Goal: Task Accomplishment & Management: Manage account settings

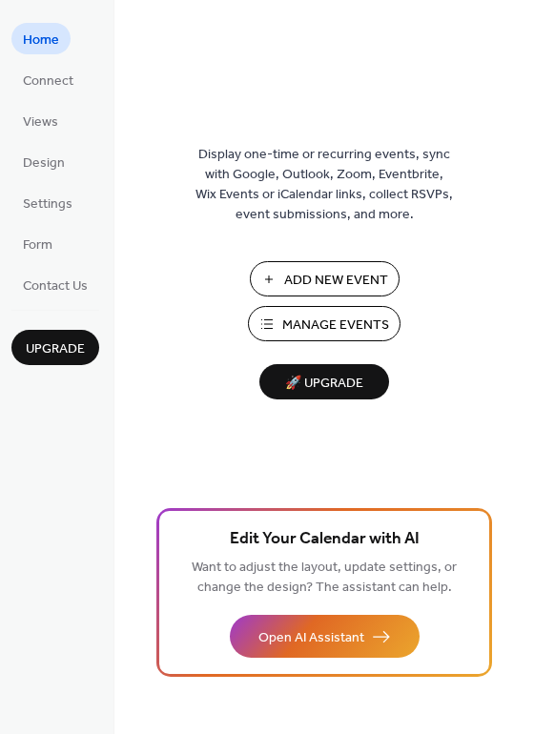
click at [326, 319] on span "Manage Events" at bounding box center [335, 326] width 107 height 20
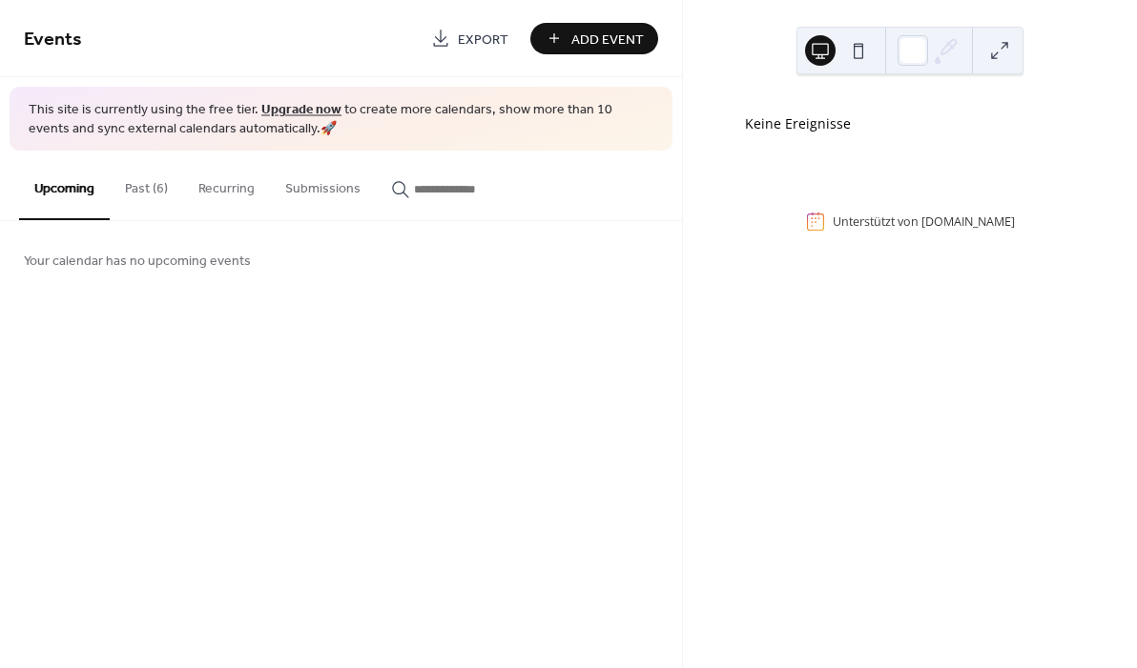
click at [141, 190] on button "Past (6)" at bounding box center [146, 185] width 73 height 68
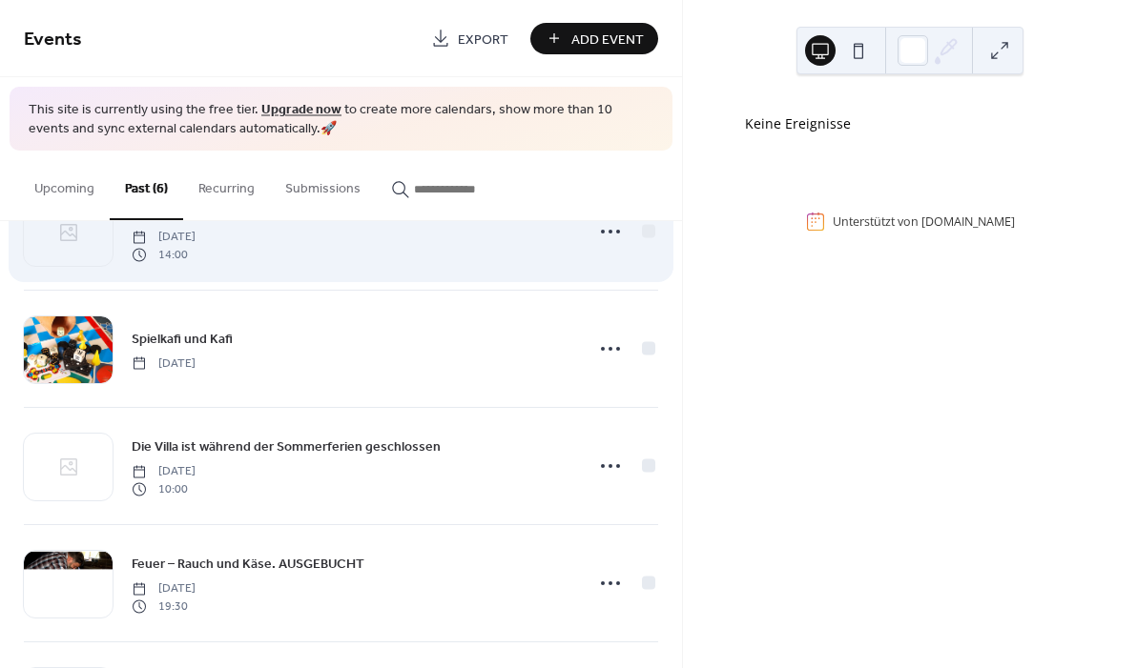
scroll to position [126, 0]
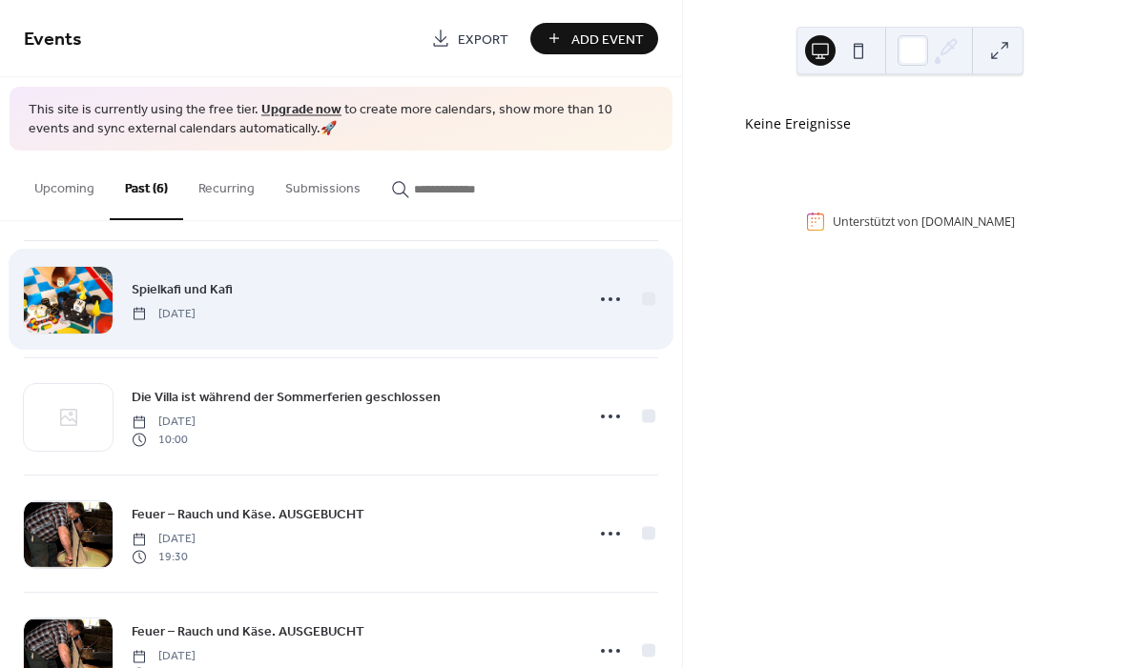
click at [154, 304] on div "[DATE]" at bounding box center [164, 312] width 64 height 17
click at [607, 297] on icon at bounding box center [610, 299] width 31 height 31
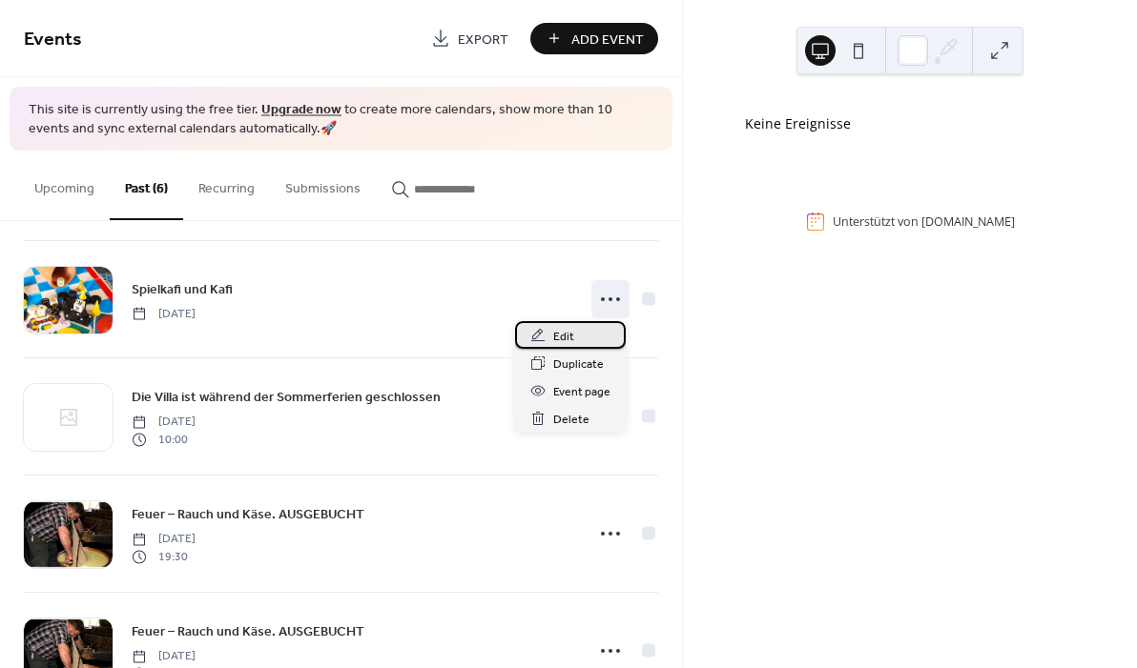
click at [568, 336] on span "Edit" at bounding box center [563, 337] width 21 height 20
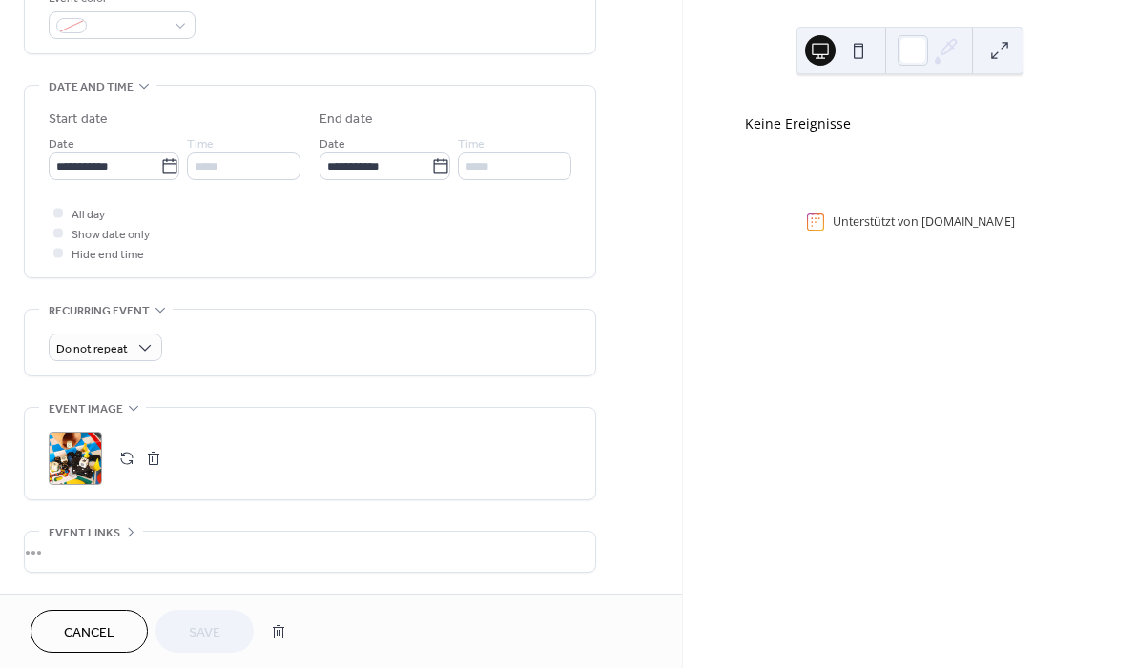
scroll to position [545, 0]
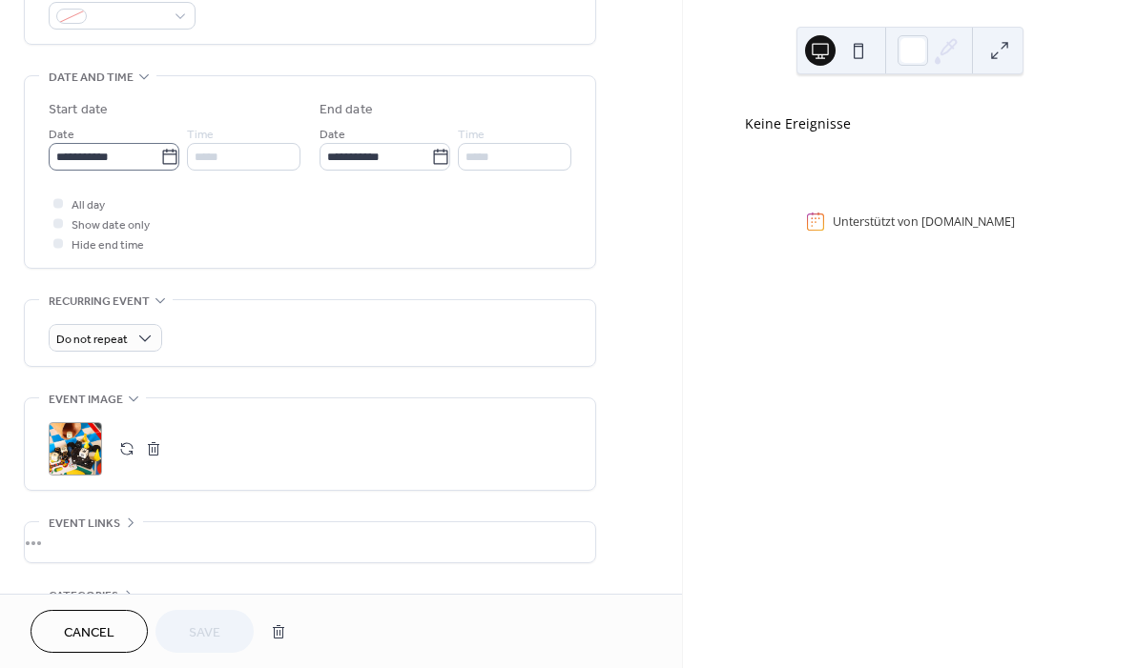
click at [166, 160] on icon at bounding box center [169, 157] width 19 height 19
click at [160, 160] on input "**********" at bounding box center [105, 157] width 112 height 28
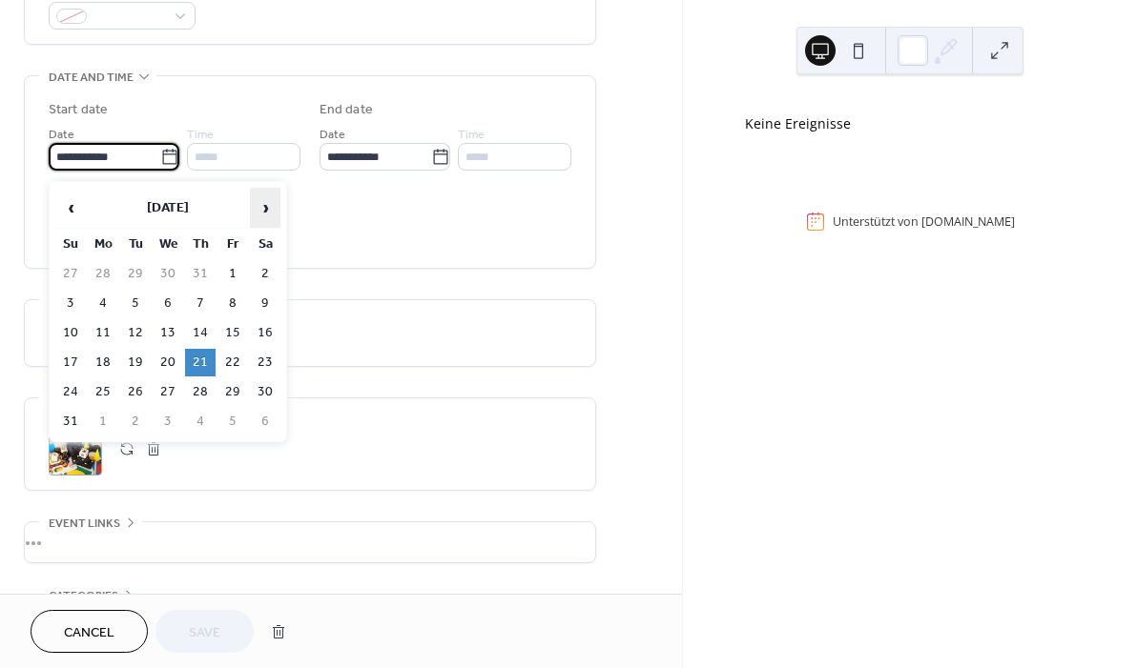
click at [271, 209] on span "›" at bounding box center [265, 208] width 29 height 38
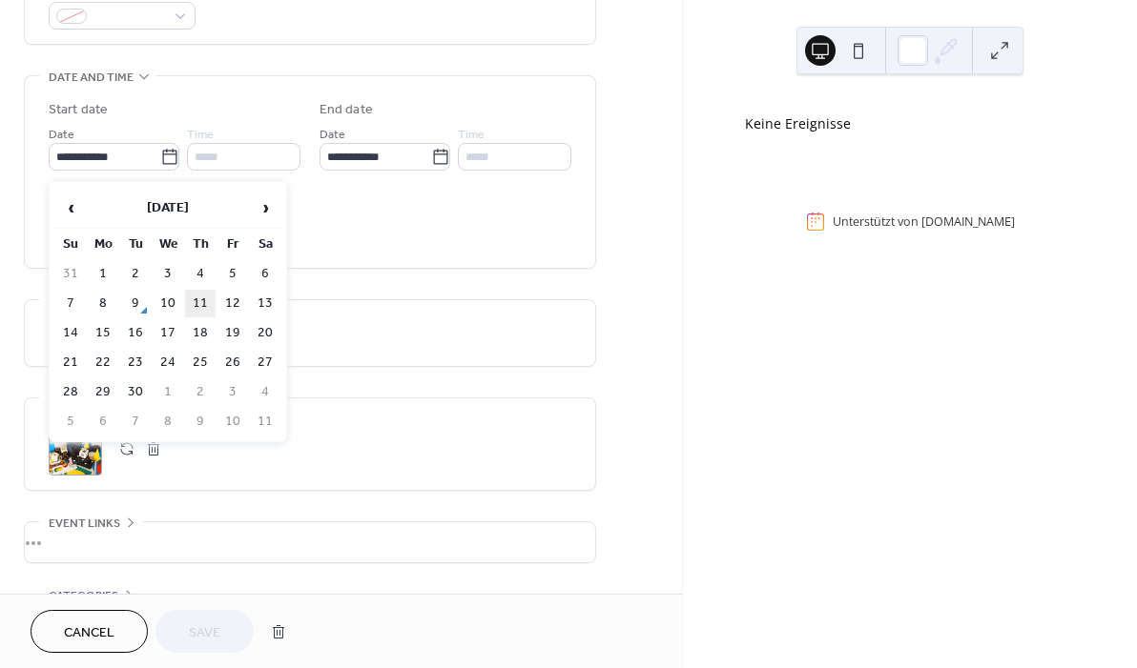
click at [202, 304] on td "11" at bounding box center [200, 304] width 31 height 28
type input "**********"
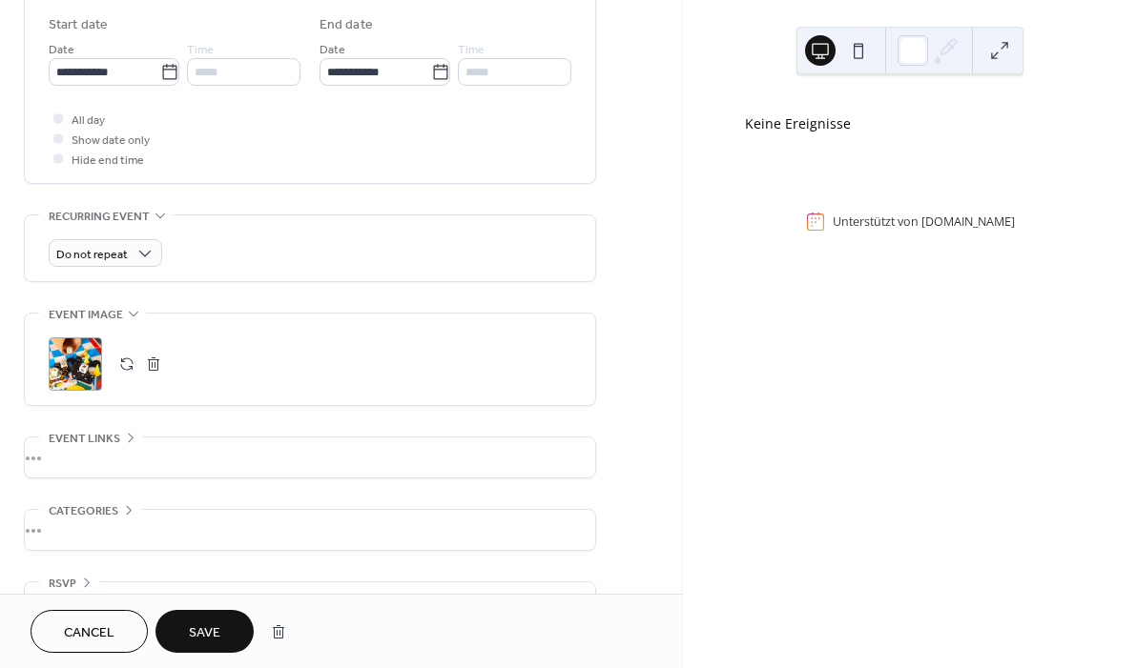
scroll to position [653, 0]
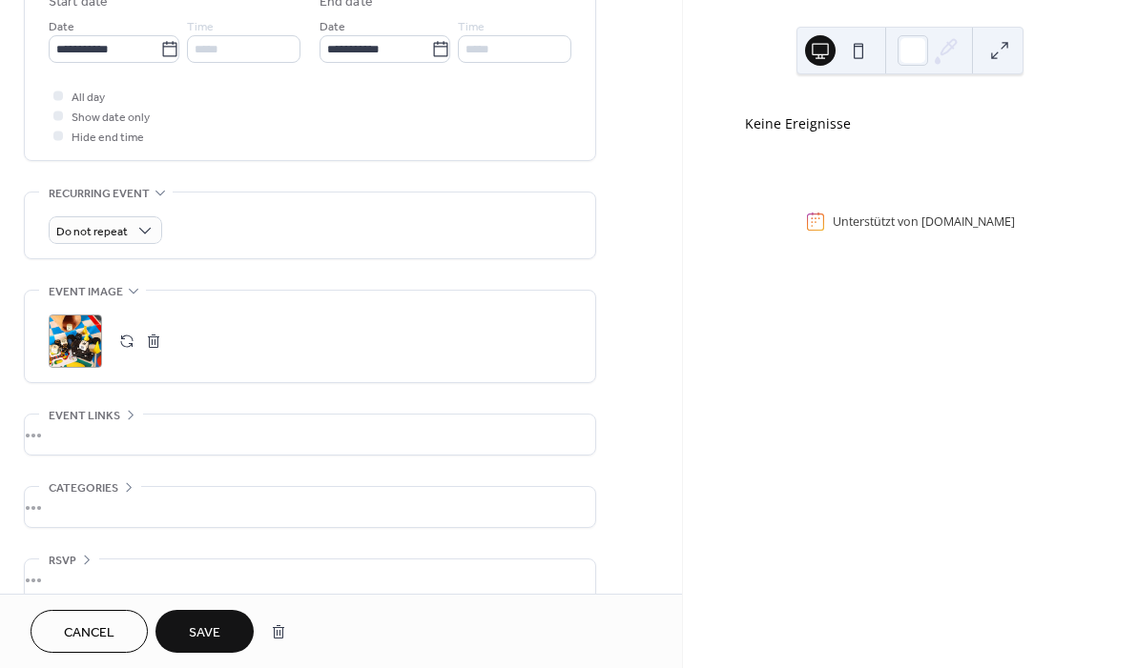
click at [220, 630] on span "Save" at bounding box center [204, 634] width 31 height 20
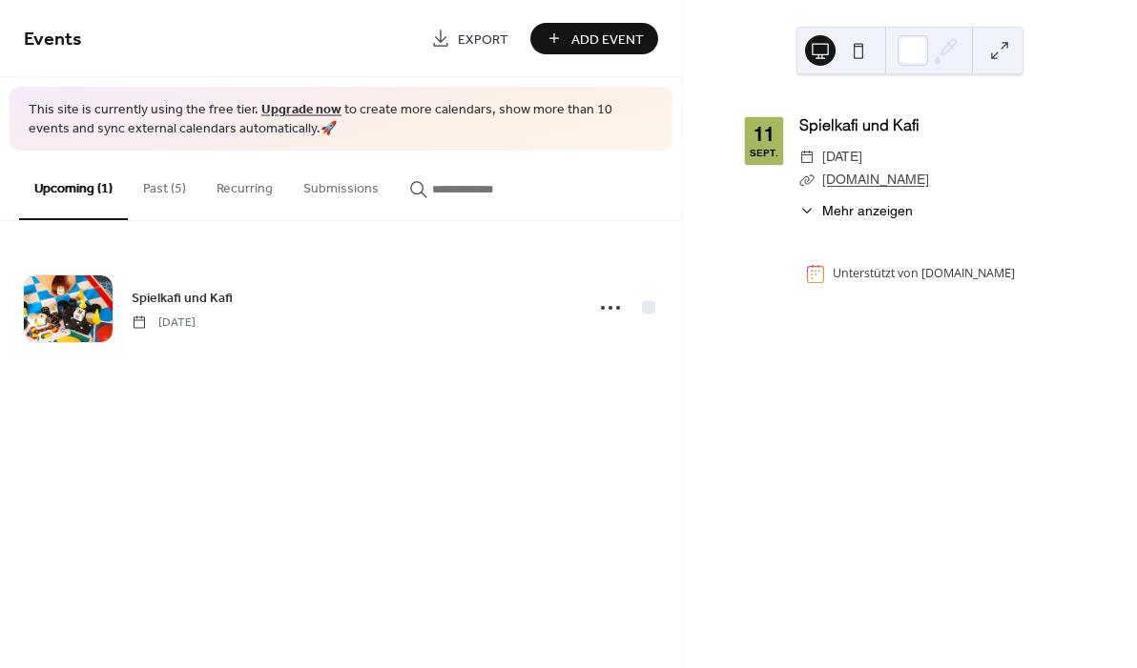
click at [163, 179] on button "Past (5)" at bounding box center [164, 185] width 73 height 68
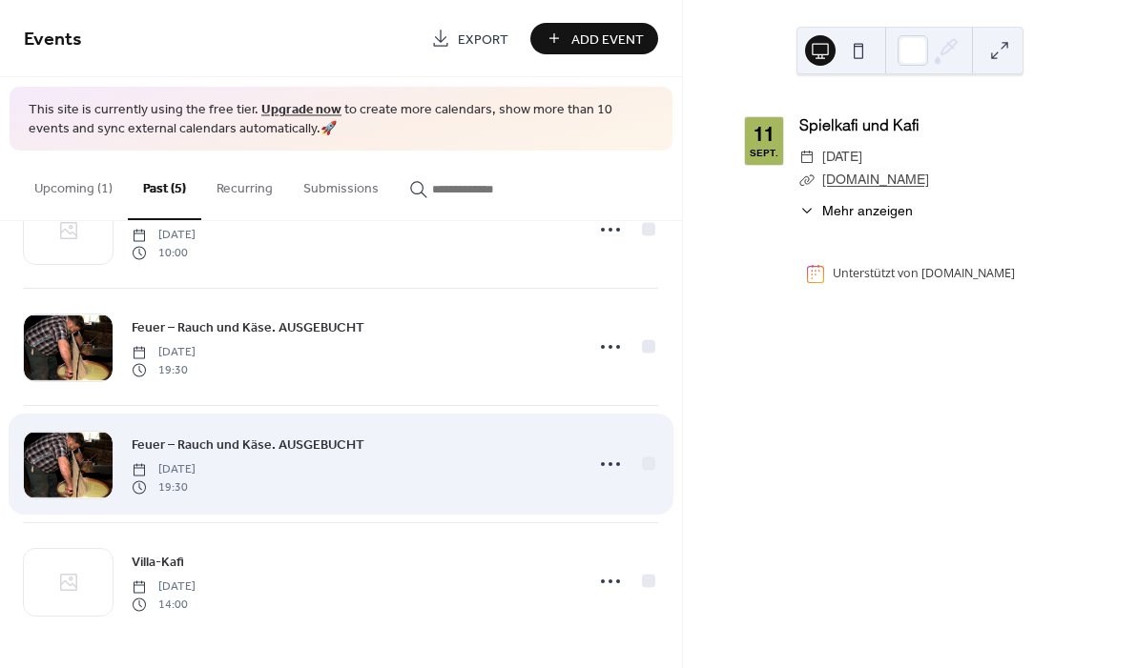
scroll to position [195, 0]
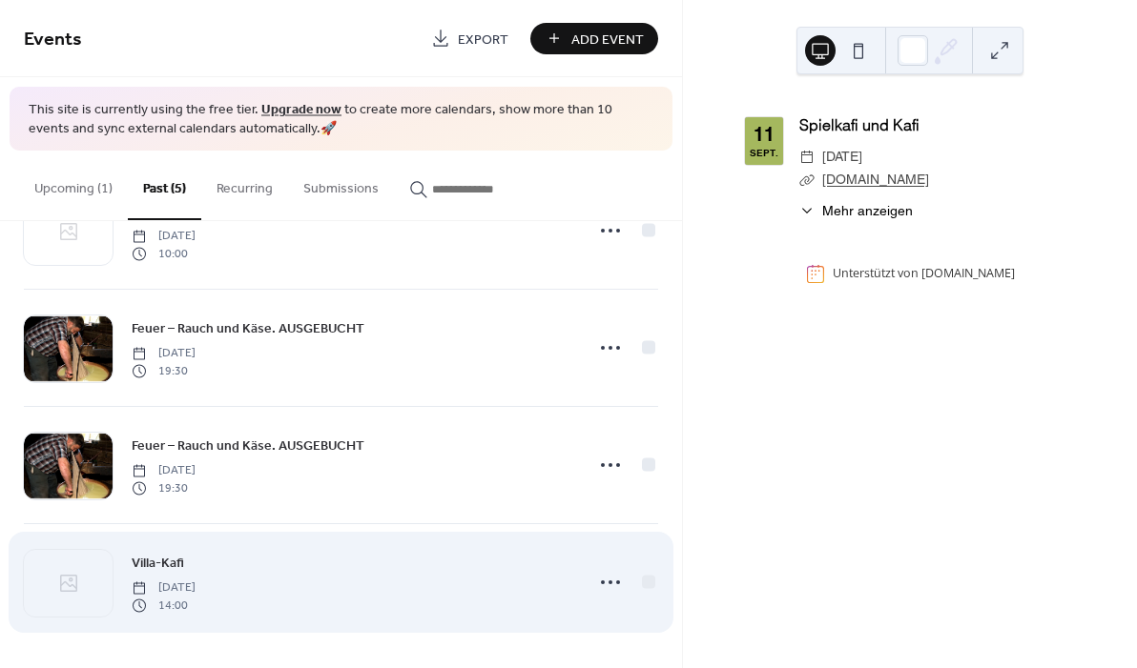
click at [174, 567] on span "Villa-Kafi" at bounding box center [158, 564] width 52 height 20
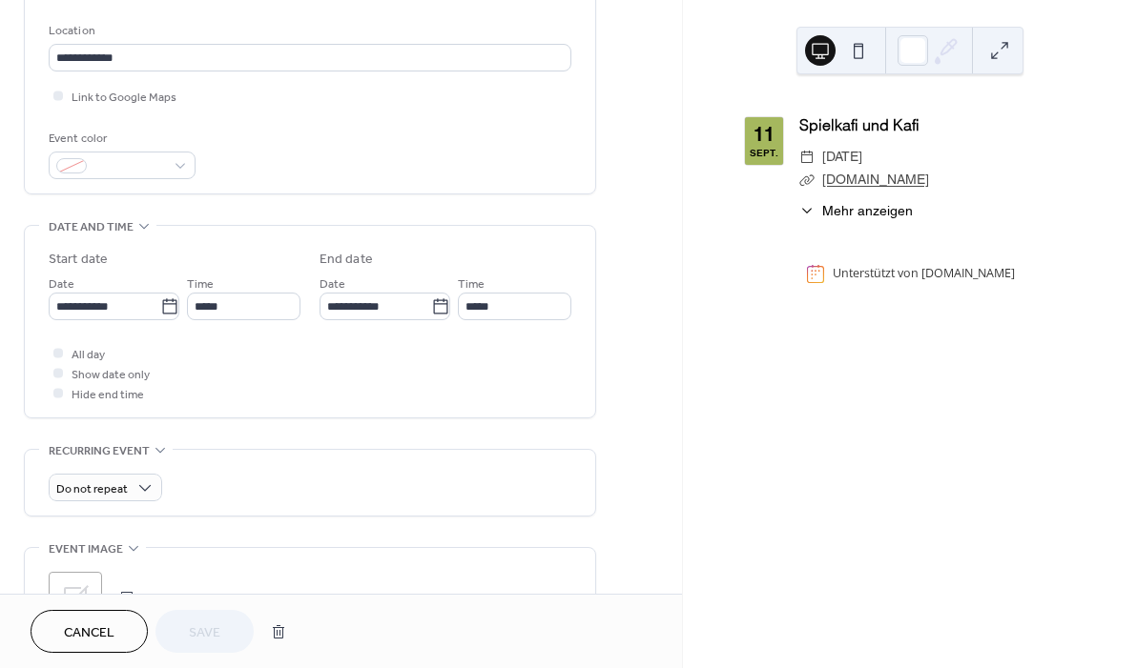
scroll to position [397, 0]
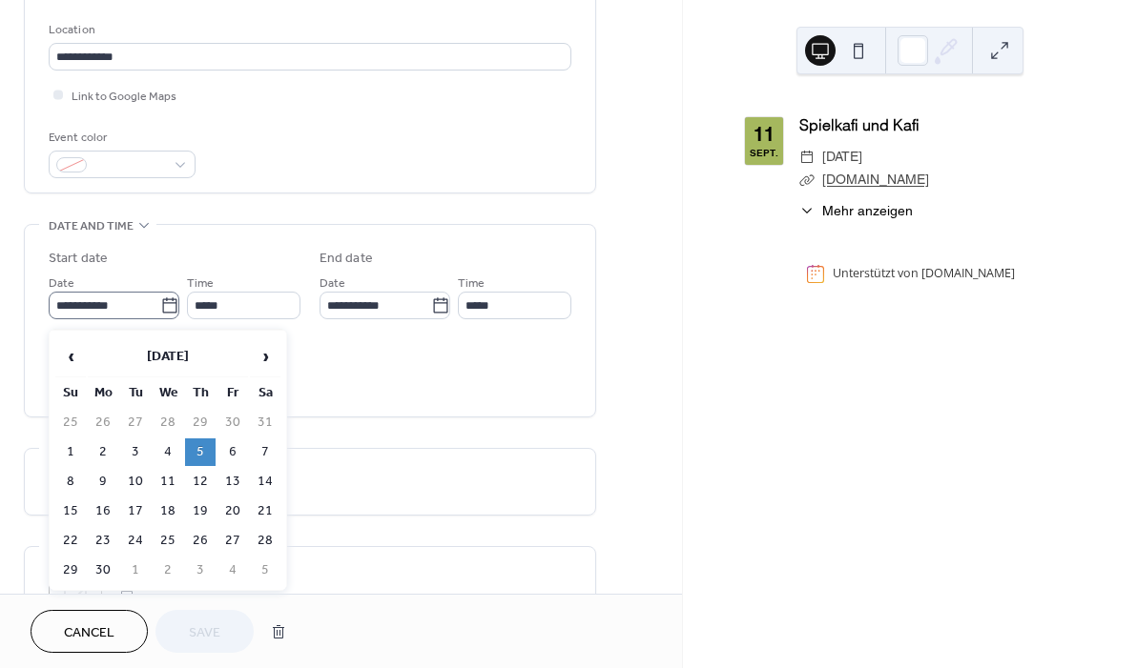
click at [162, 315] on icon at bounding box center [169, 306] width 19 height 19
click at [160, 315] on input "**********" at bounding box center [105, 306] width 112 height 28
click at [268, 361] on span "›" at bounding box center [265, 357] width 29 height 38
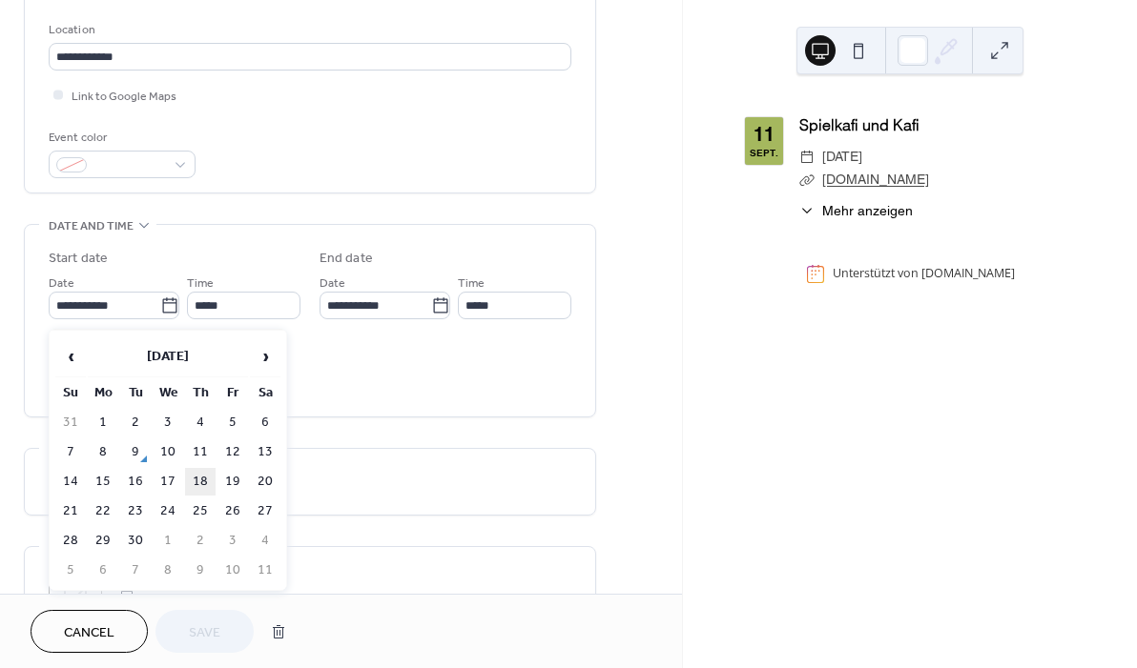
click at [200, 487] on td "18" at bounding box center [200, 482] width 31 height 28
type input "**********"
type input "*****"
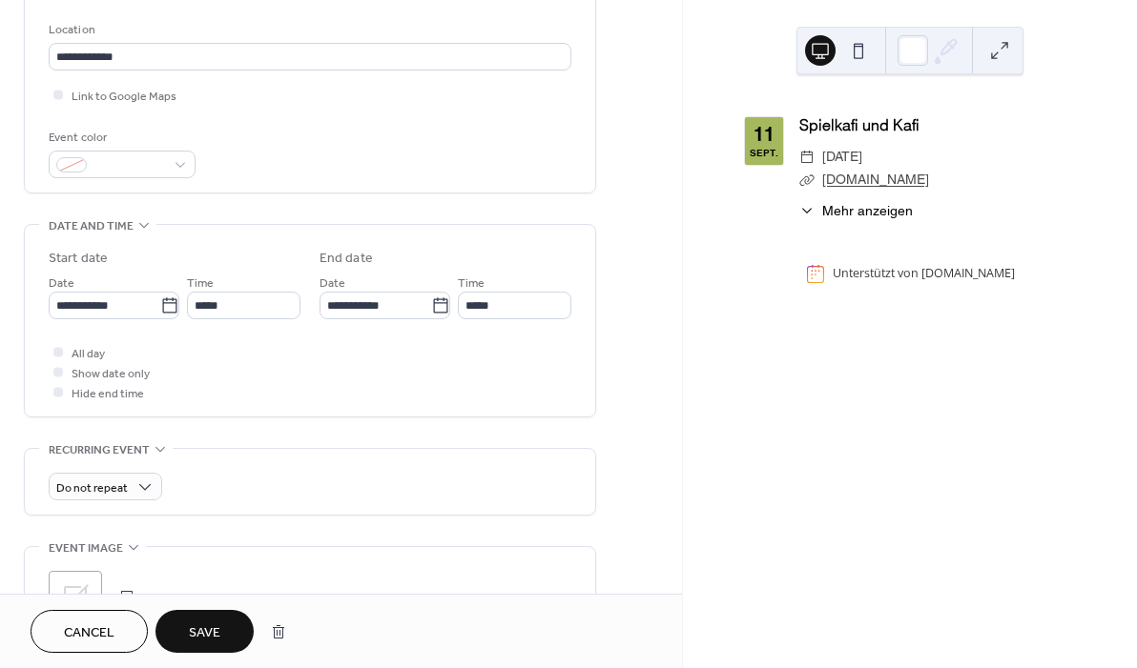
click at [216, 636] on span "Save" at bounding box center [204, 634] width 31 height 20
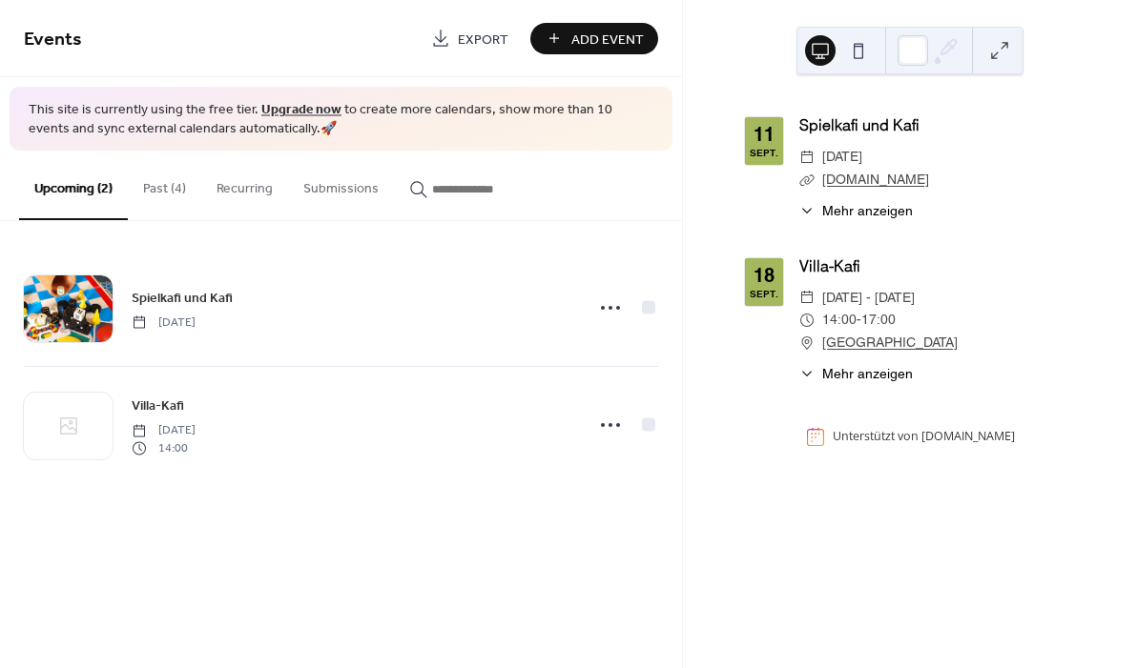
click at [160, 192] on button "Past (4)" at bounding box center [164, 185] width 73 height 68
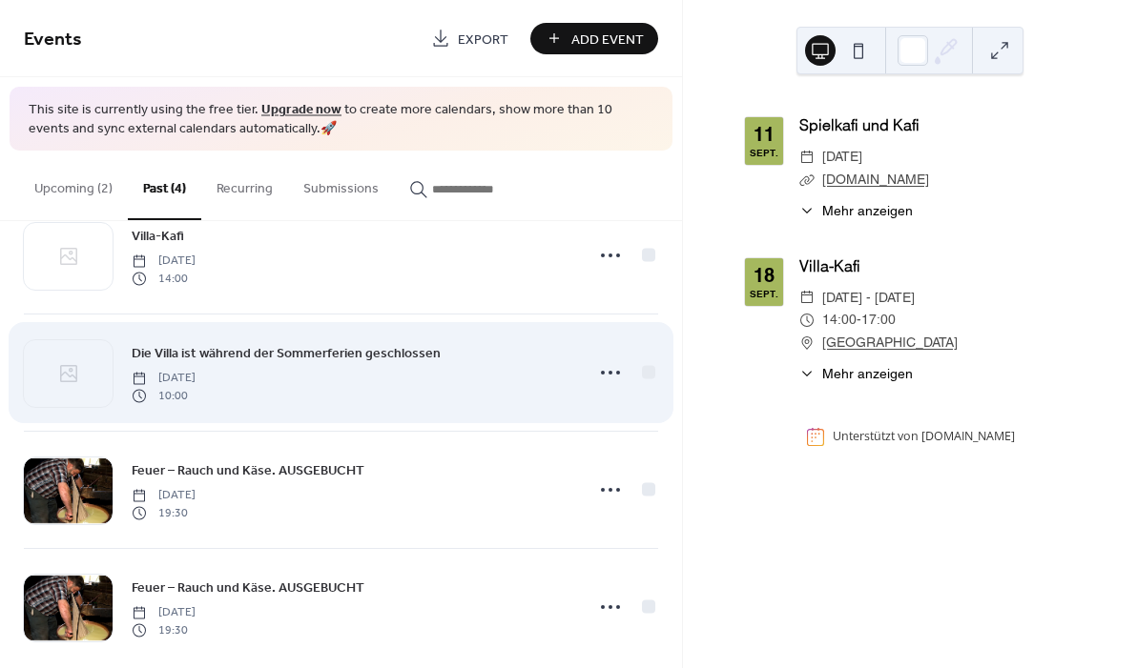
scroll to position [55, 0]
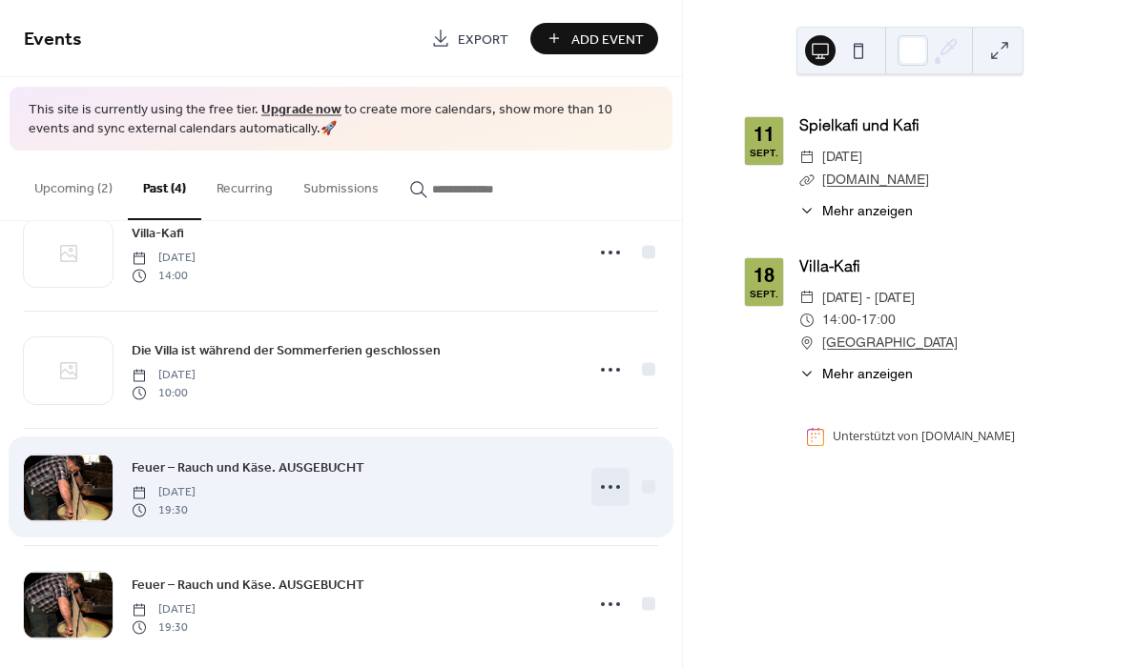
click at [607, 486] on icon at bounding box center [610, 487] width 31 height 31
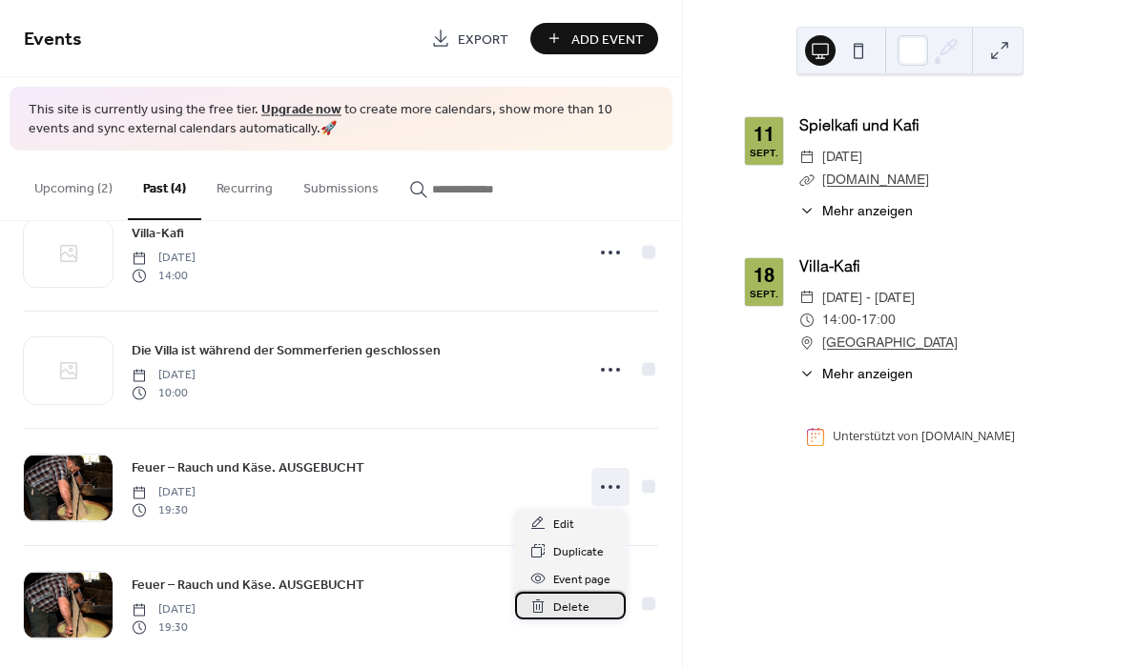
click at [563, 607] on span "Delete" at bounding box center [571, 608] width 36 height 20
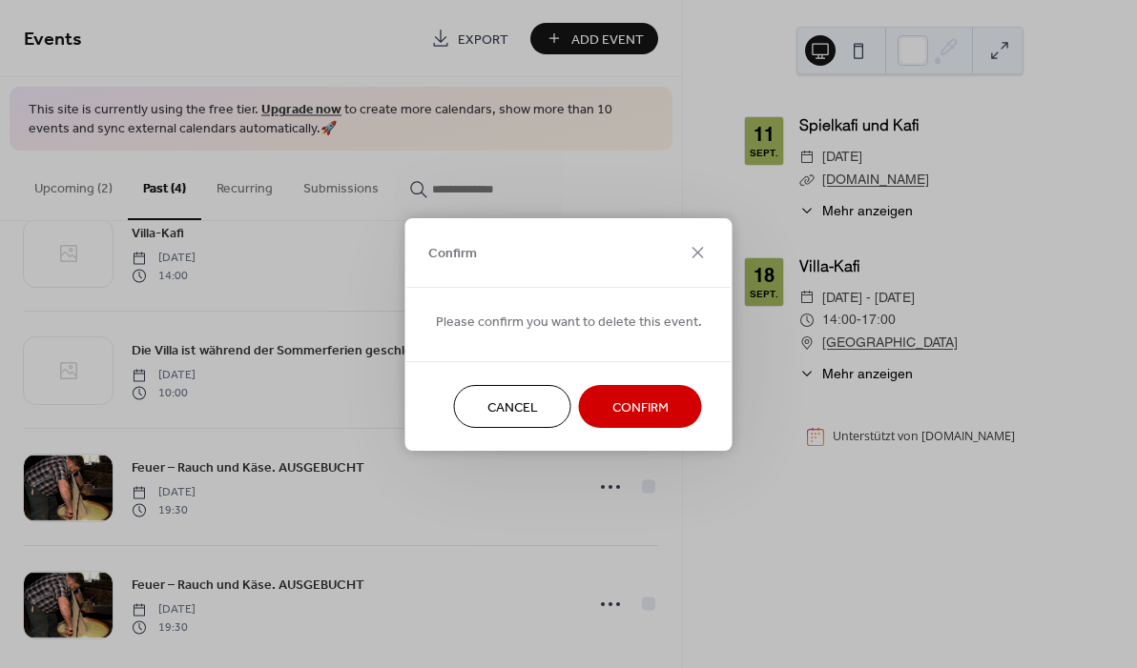
click at [665, 404] on button "Confirm" at bounding box center [640, 406] width 123 height 43
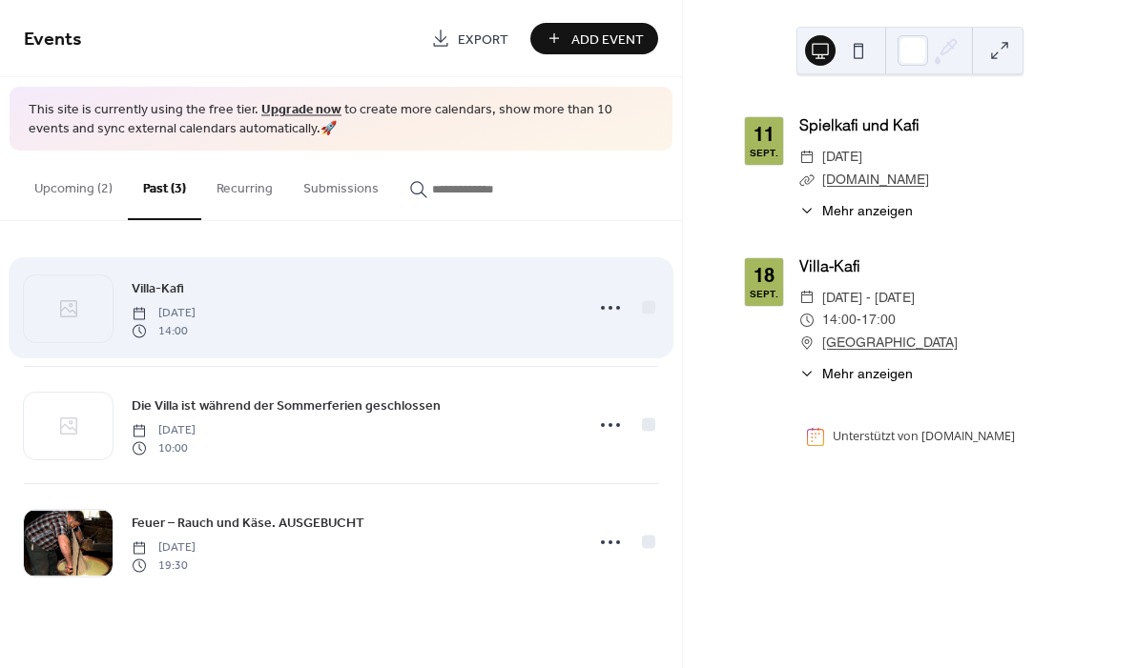
click at [210, 299] on div "Villa-Kafi [DATE] 14:00" at bounding box center [352, 307] width 441 height 61
click at [618, 305] on icon at bounding box center [610, 308] width 31 height 31
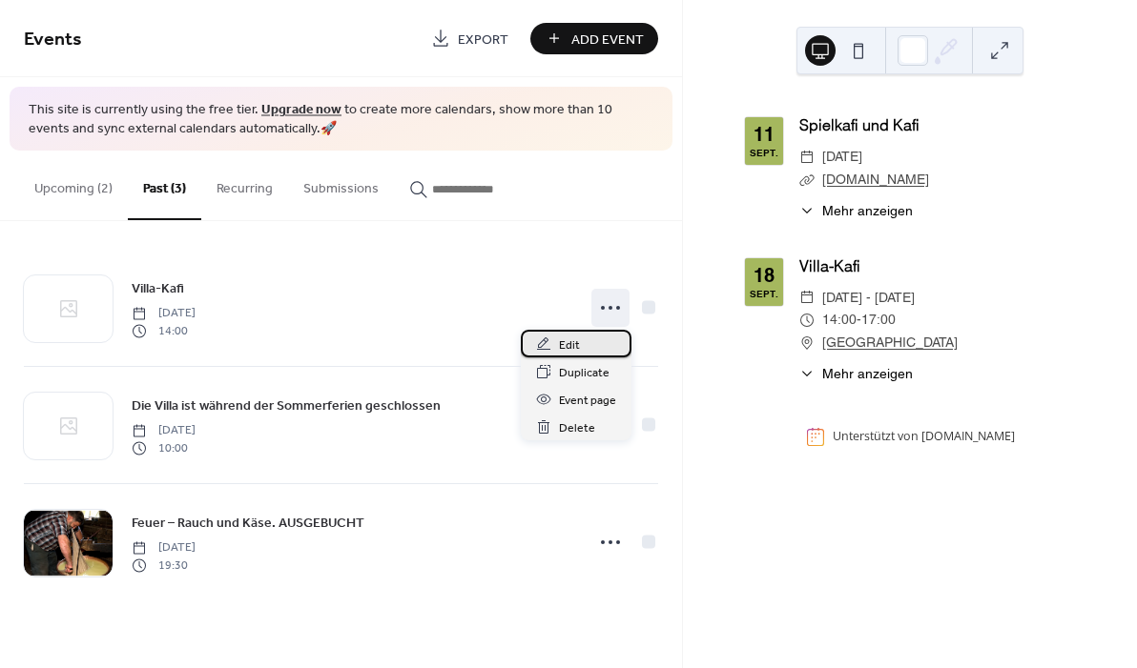
click at [575, 341] on span "Edit" at bounding box center [569, 346] width 21 height 20
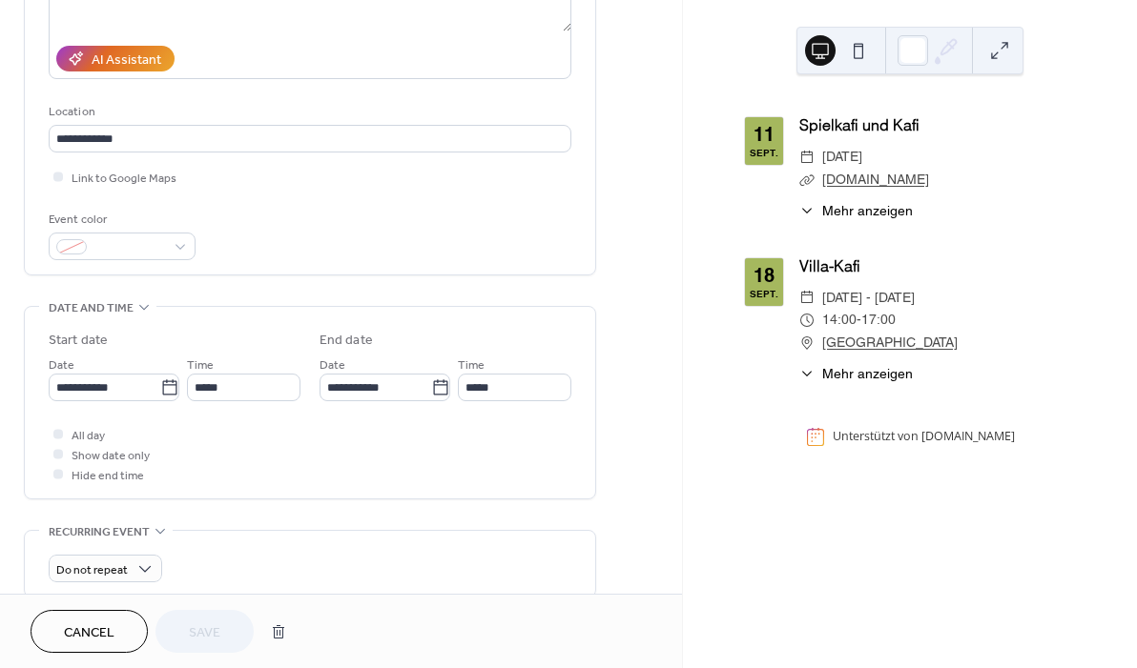
scroll to position [318, 0]
click at [172, 387] on icon at bounding box center [169, 385] width 19 height 19
click at [160, 387] on input "**********" at bounding box center [105, 385] width 112 height 28
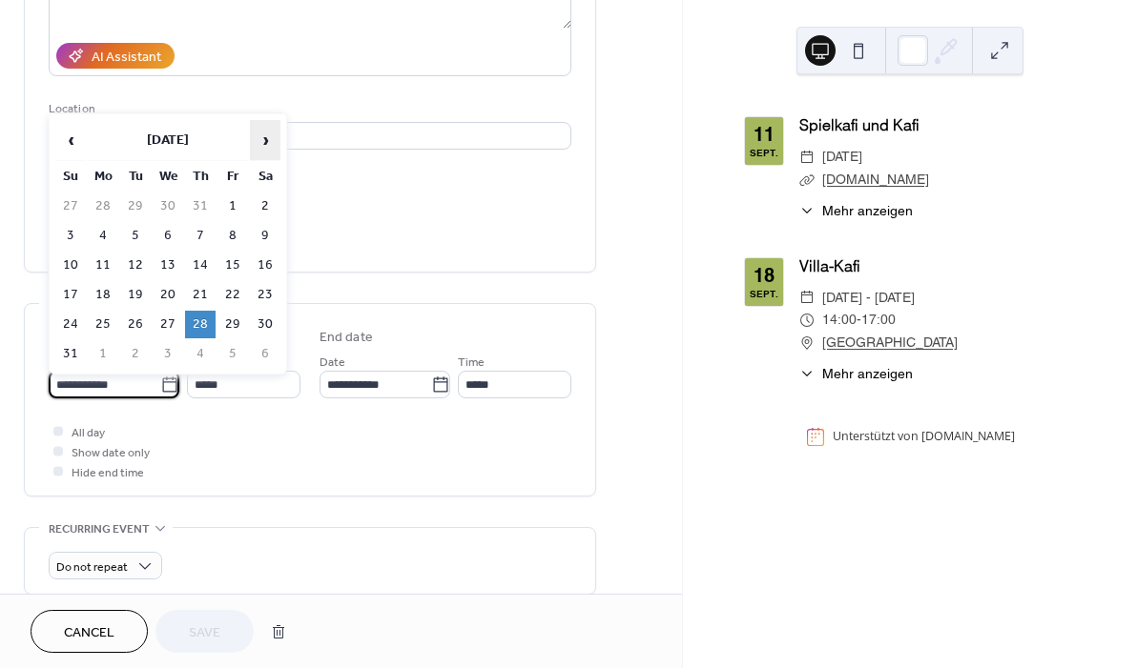
click at [270, 140] on span "›" at bounding box center [265, 140] width 29 height 38
click at [204, 301] on td "25" at bounding box center [200, 295] width 31 height 28
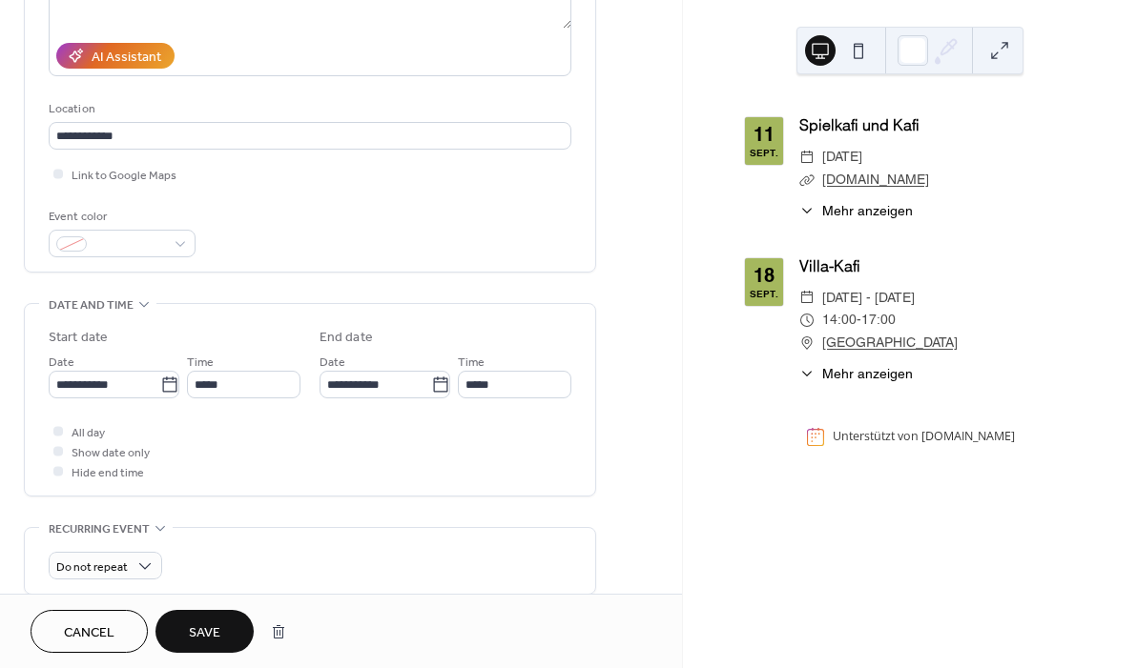
type input "**********"
click at [214, 629] on span "Save" at bounding box center [204, 634] width 31 height 20
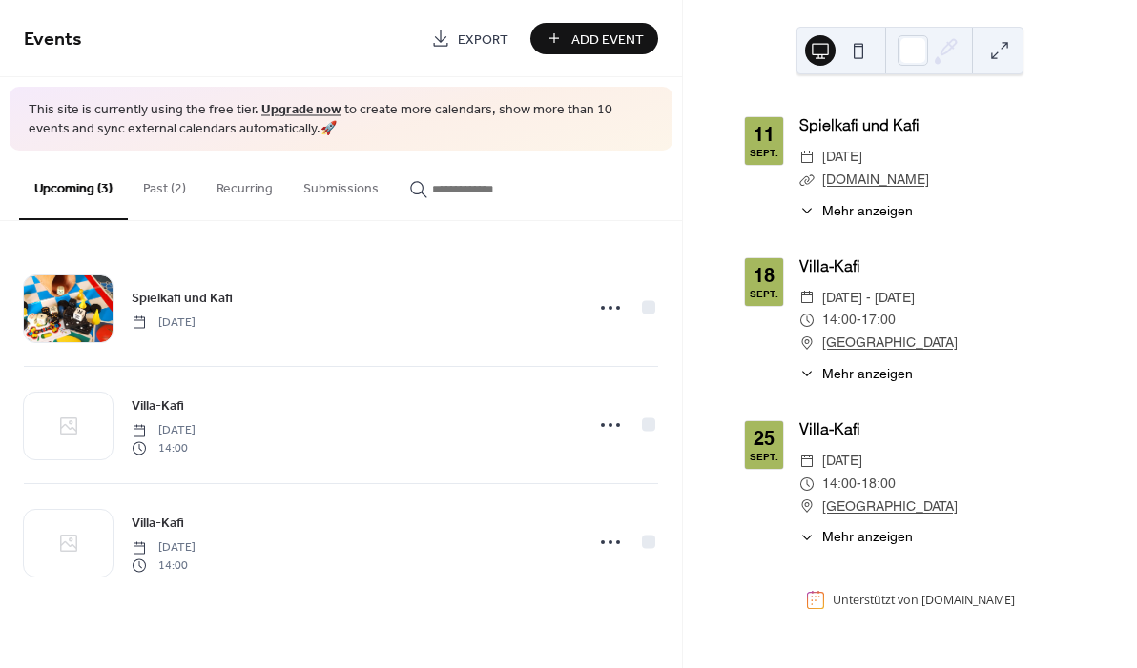
click at [159, 190] on button "Past (2)" at bounding box center [164, 185] width 73 height 68
